Goal: Transaction & Acquisition: Purchase product/service

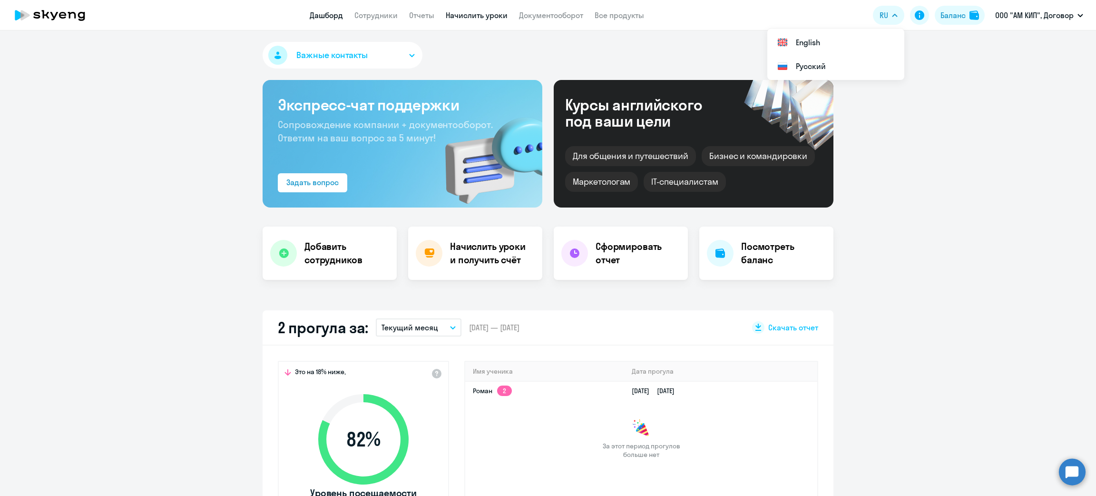
select select "30"
click at [370, 8] on app-header "Дашборд Сотрудники Отчеты Начислить уроки Документооборот Все продукты Дашборд …" at bounding box center [548, 15] width 1096 height 30
click at [372, 20] on app-menu-item-link "Сотрудники" at bounding box center [375, 16] width 43 height 12
click at [381, 17] on link "Сотрудники" at bounding box center [375, 15] width 43 height 10
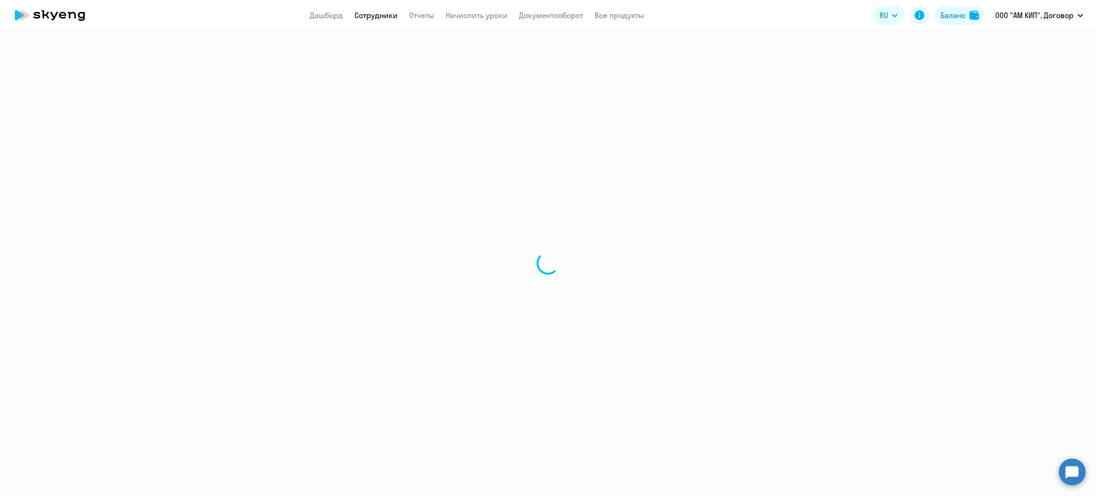
select select "30"
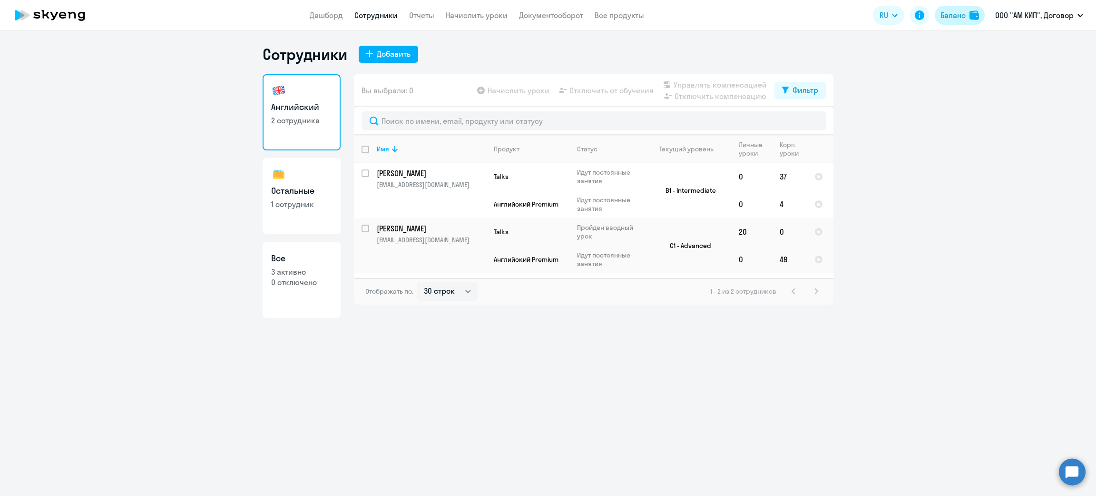
click at [943, 17] on div "Баланс" at bounding box center [952, 15] width 25 height 11
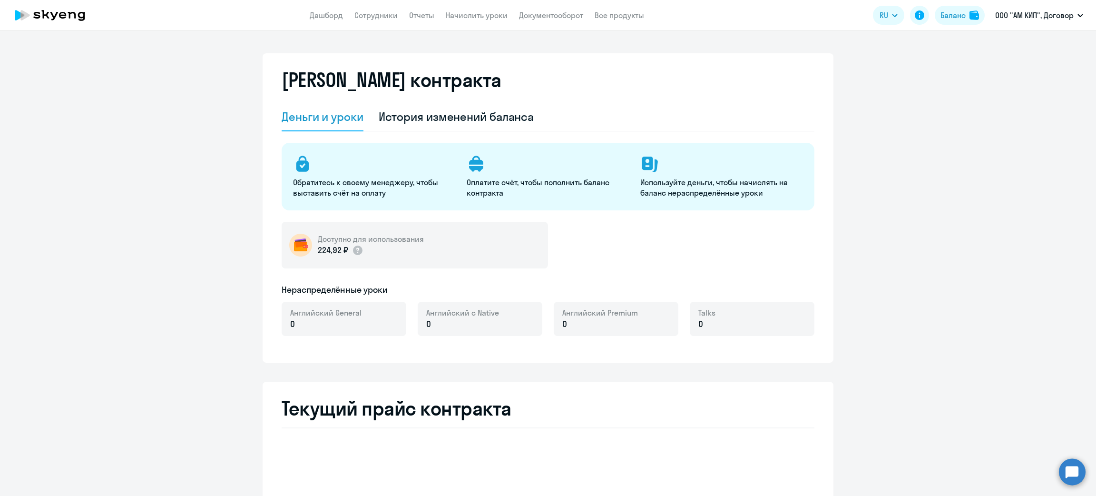
select select "english_adult_not_native_speaker"
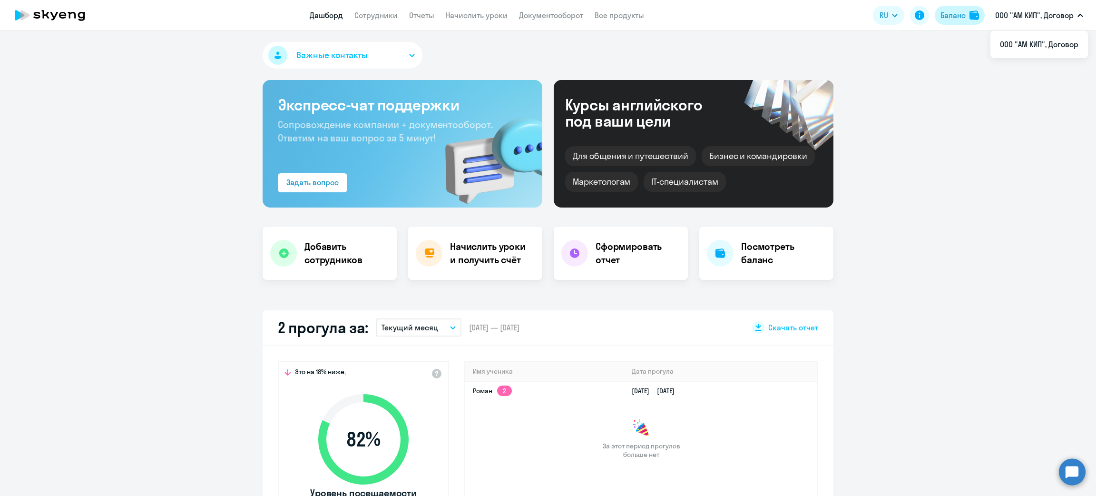
click at [954, 17] on div "Баланс" at bounding box center [952, 15] width 25 height 11
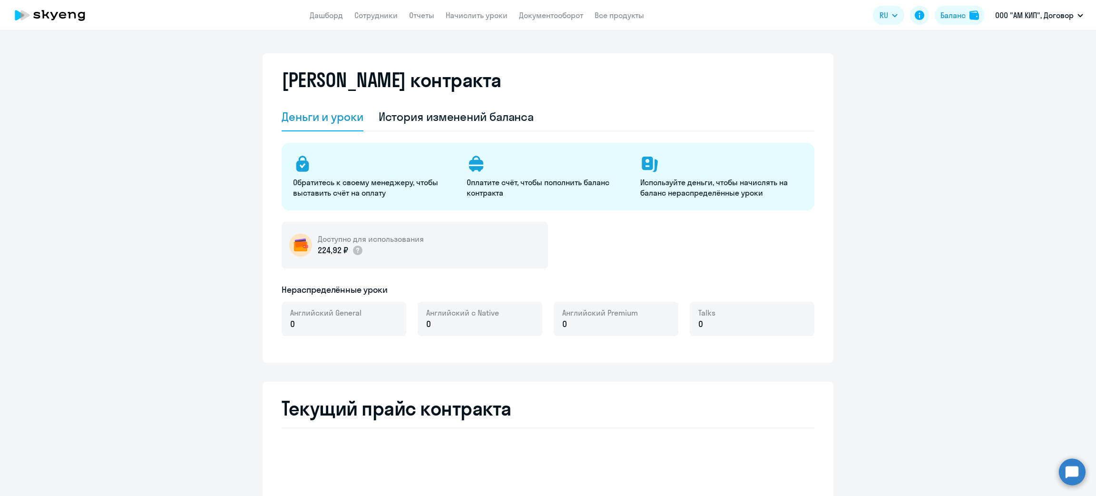
select select "english_adult_not_native_speaker"
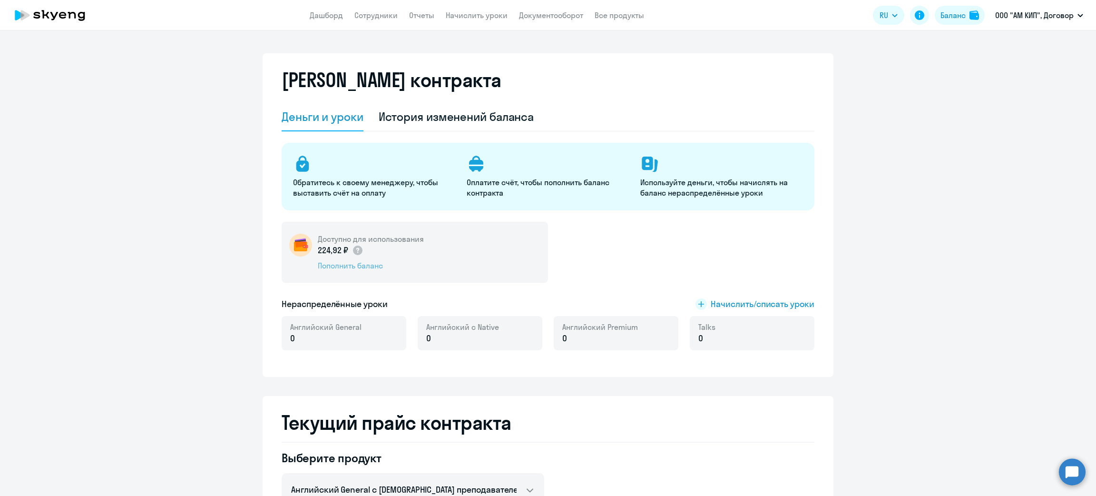
click at [348, 270] on div "Пополнить баланс" at bounding box center [371, 265] width 106 height 10
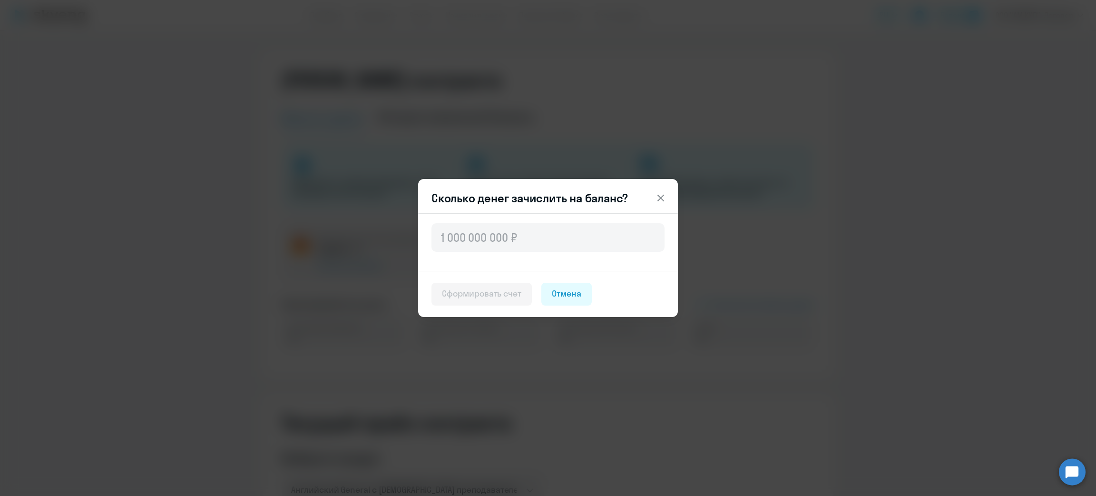
click at [659, 199] on icon at bounding box center [660, 198] width 7 height 7
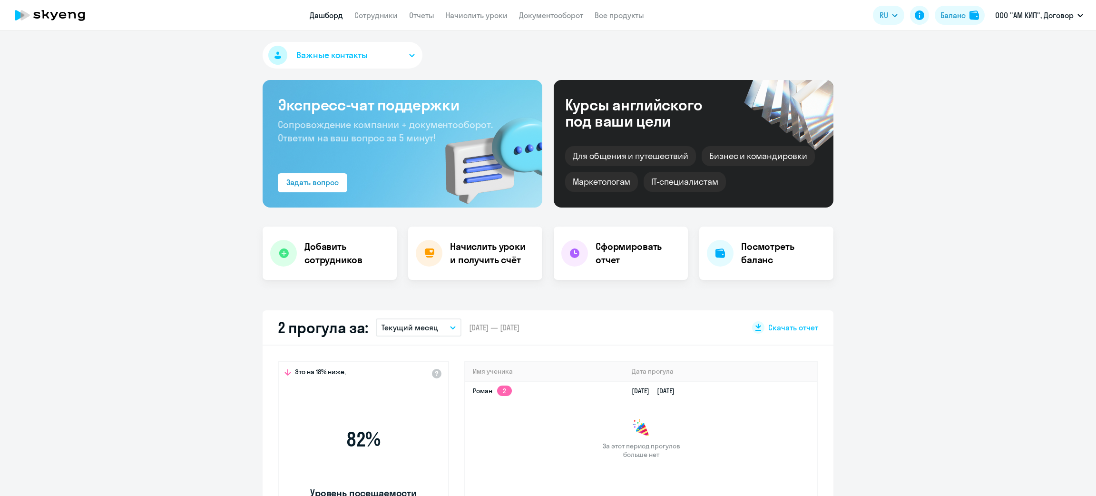
select select "30"
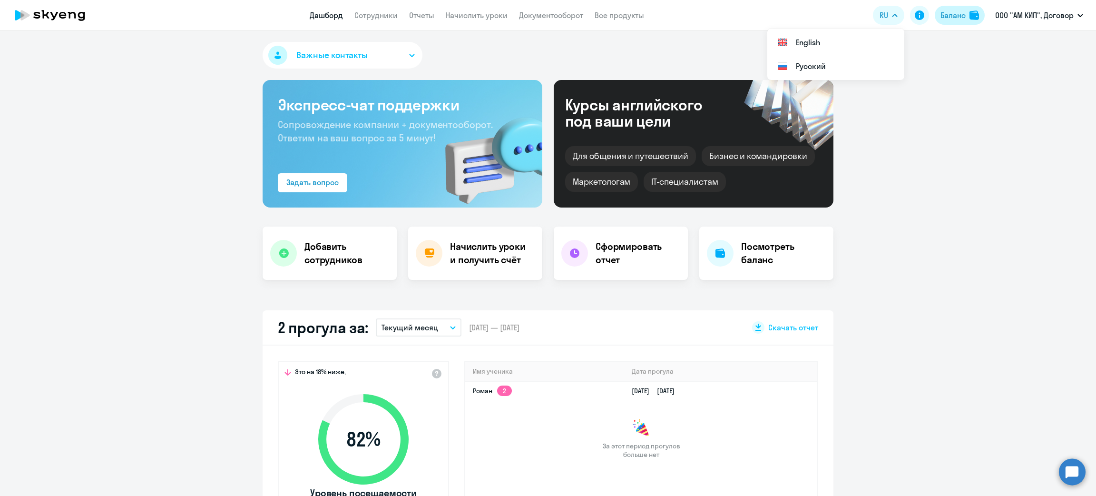
click at [941, 14] on div "Баланс" at bounding box center [952, 15] width 25 height 11
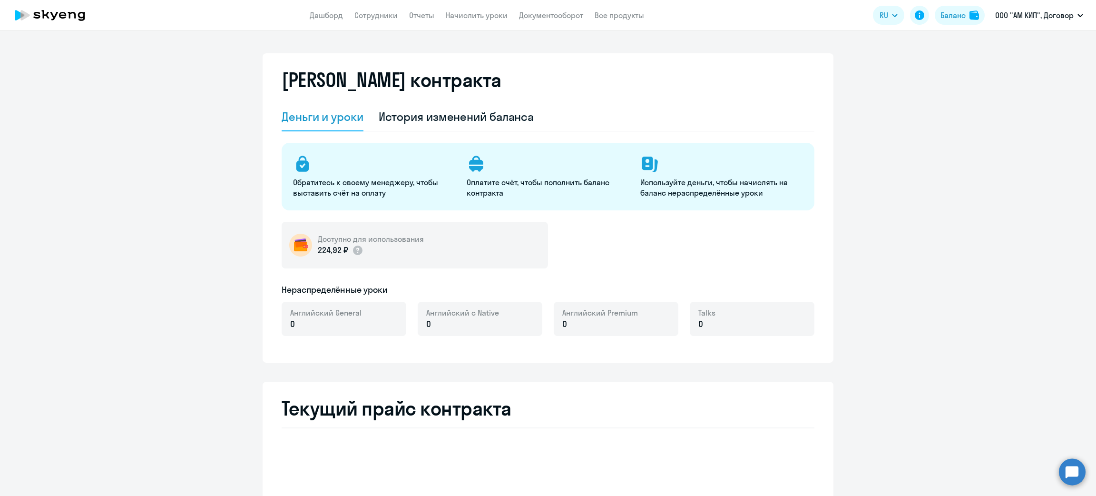
select select "english_adult_not_native_speaker"
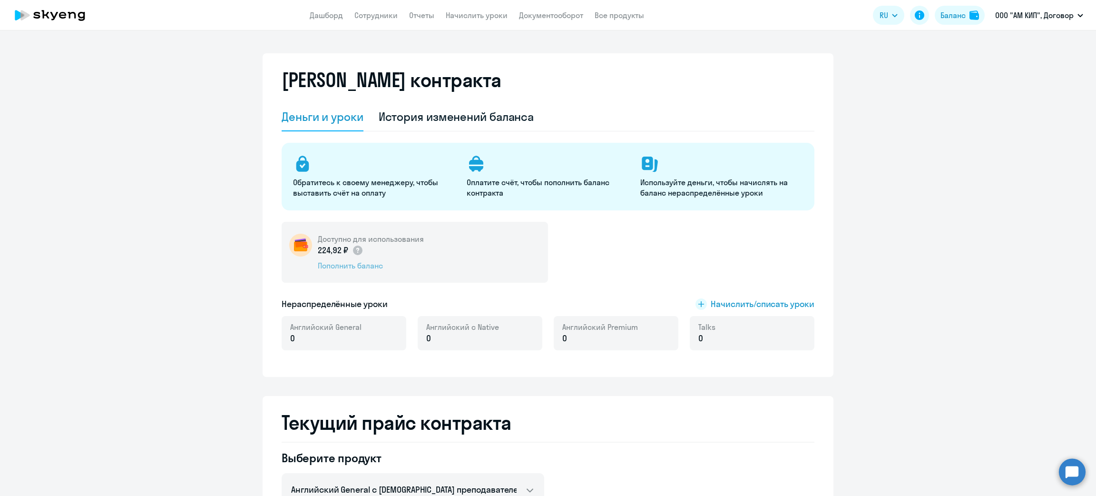
click at [328, 265] on div "Пополнить баланс" at bounding box center [371, 265] width 106 height 10
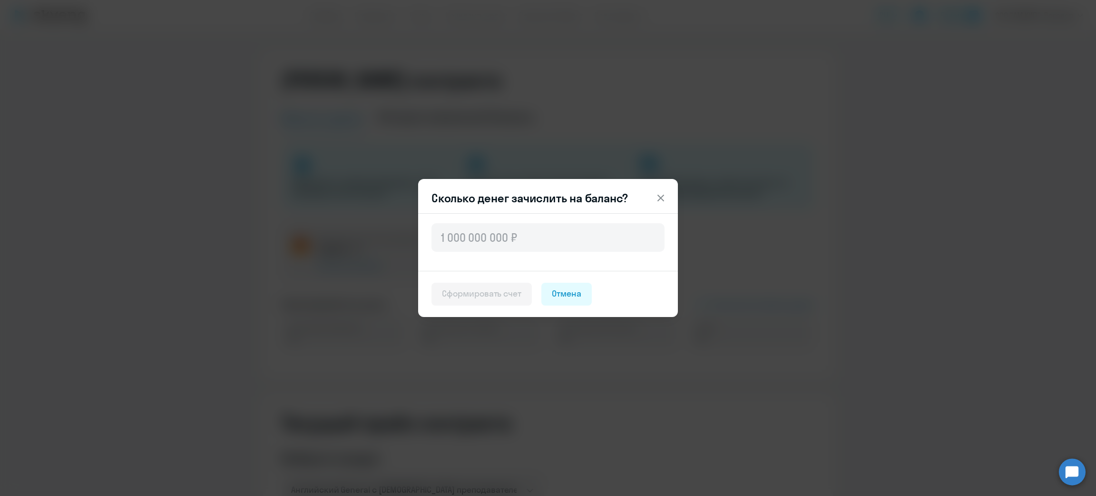
click at [523, 253] on div at bounding box center [548, 242] width 260 height 58
click at [516, 234] on input "text" at bounding box center [547, 237] width 233 height 29
paste input "107,55"
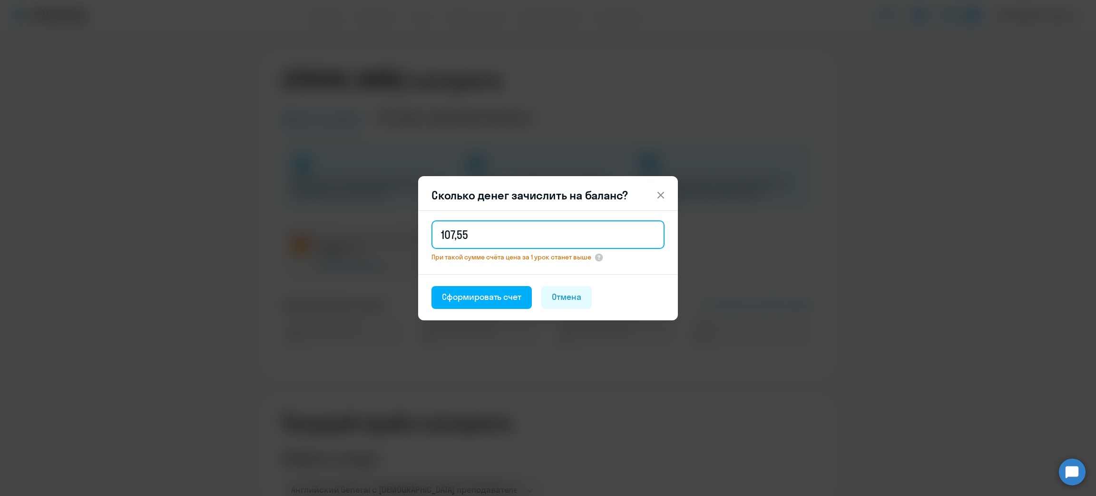
click at [455, 234] on input "107,55" at bounding box center [547, 234] width 233 height 29
click at [464, 242] on input "107,55" at bounding box center [547, 234] width 233 height 29
click at [477, 238] on input "10 755" at bounding box center [547, 234] width 233 height 29
type input "107 551.08"
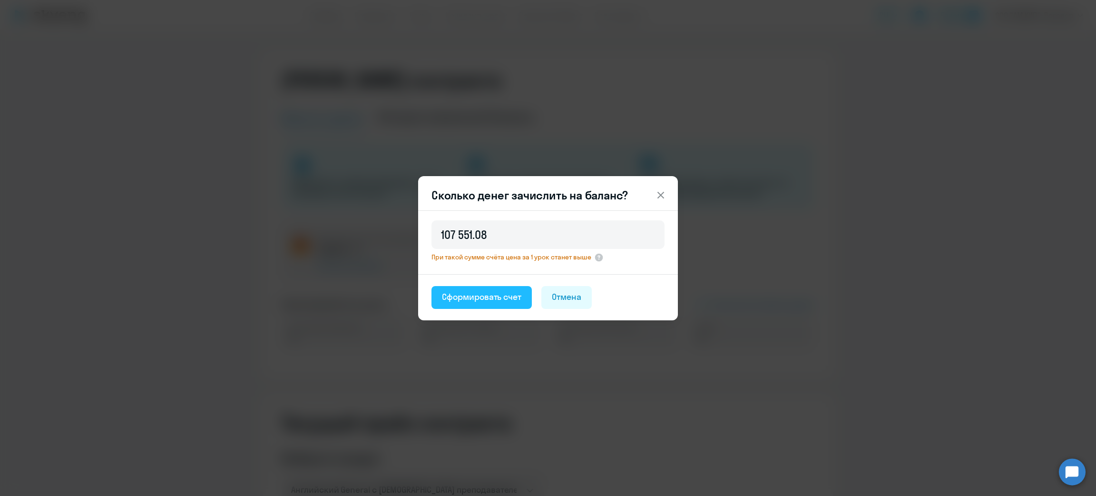
click at [488, 293] on div "Сформировать счет" at bounding box center [481, 297] width 79 height 12
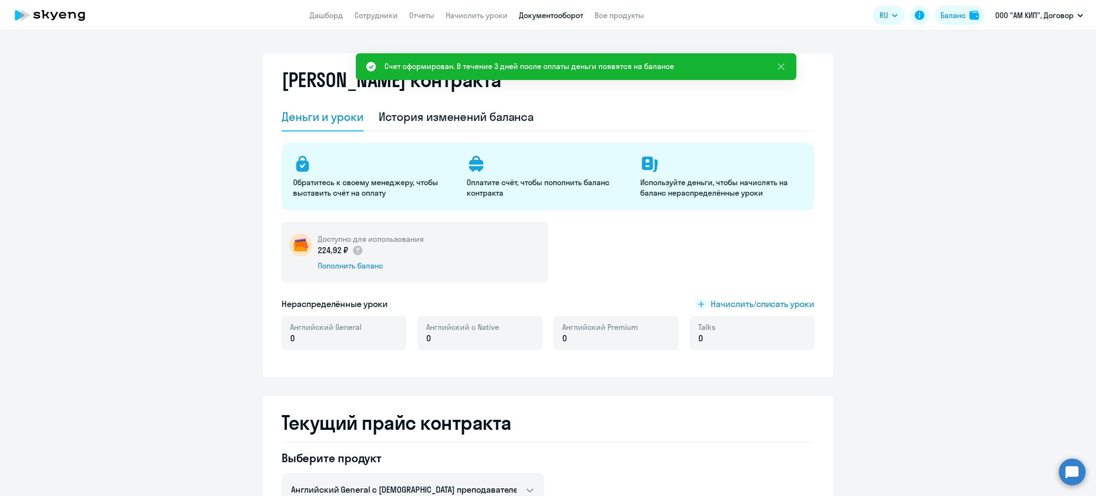
click at [567, 15] on link "Документооборот" at bounding box center [551, 15] width 64 height 10
